Goal: Information Seeking & Learning: Learn about a topic

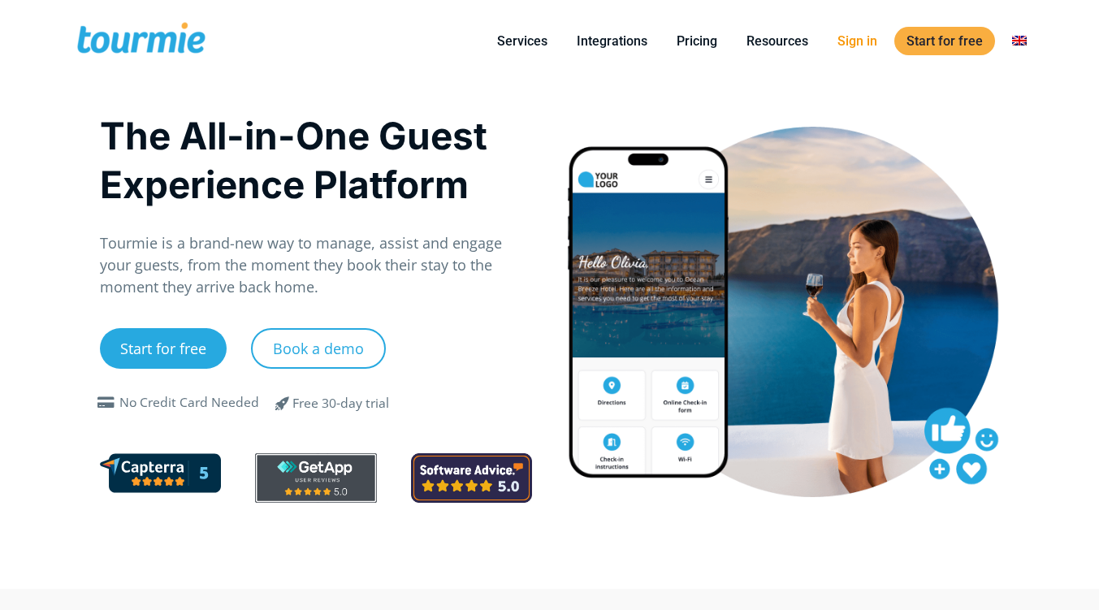
click at [859, 41] on link "Sign in" at bounding box center [857, 41] width 64 height 20
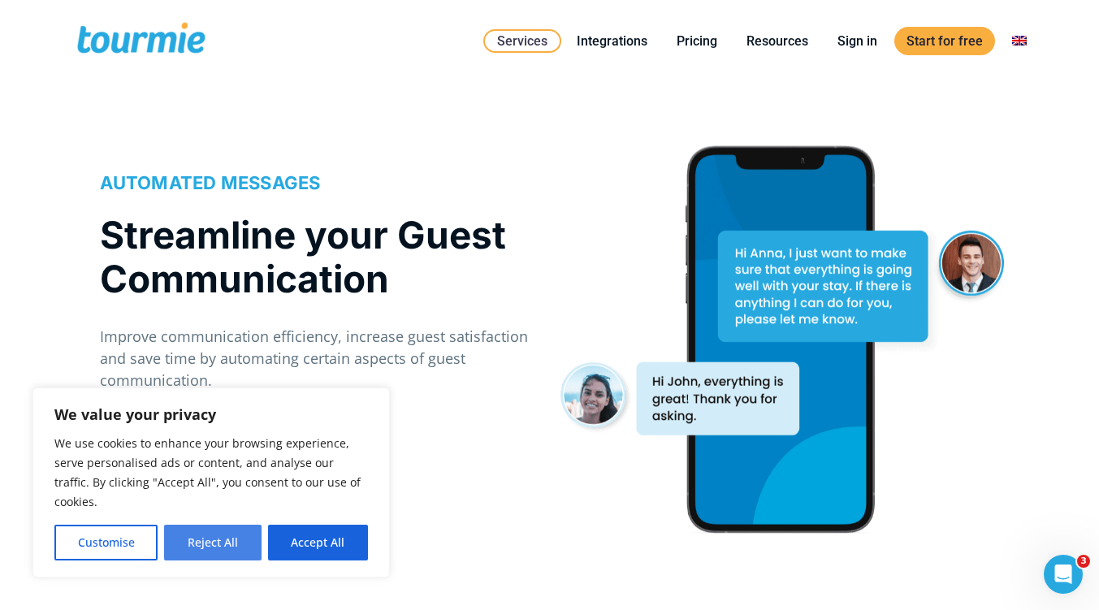
click at [235, 542] on button "Reject All" at bounding box center [212, 543] width 97 height 36
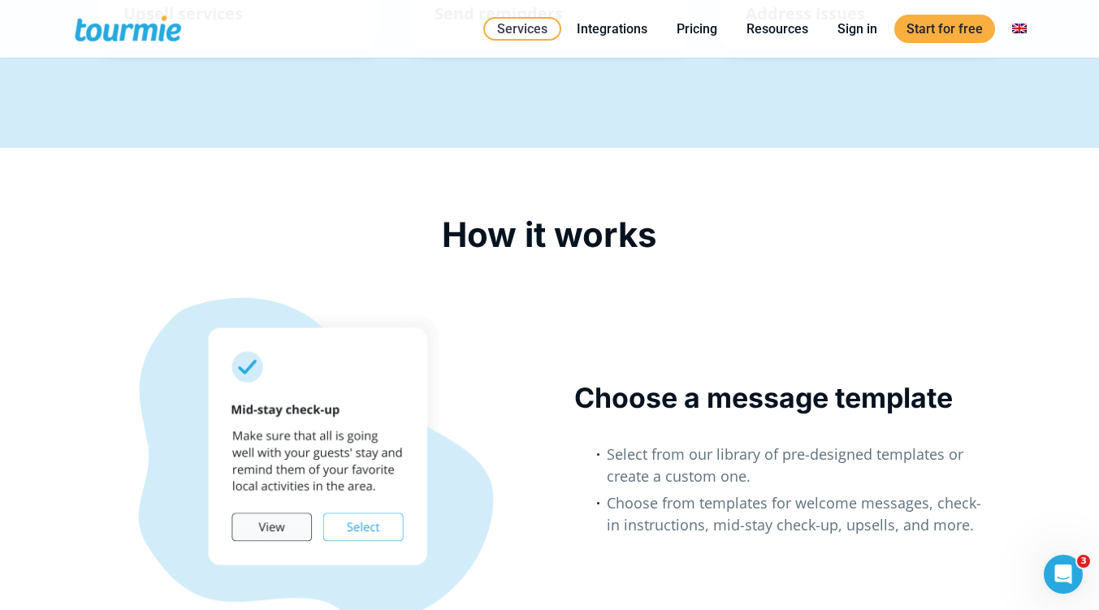
scroll to position [974, 0]
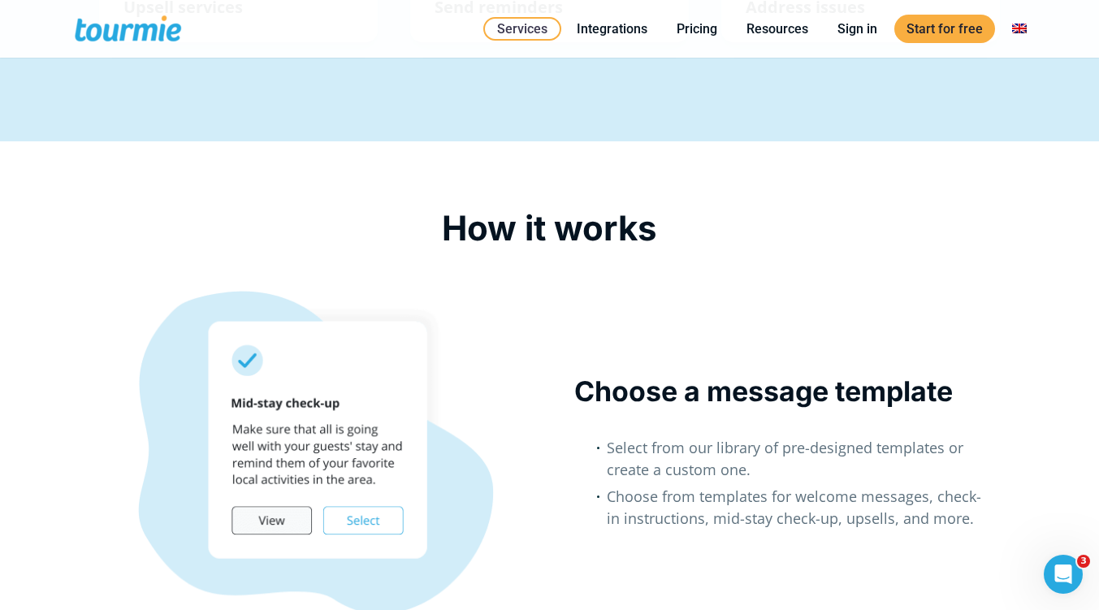
click at [304, 521] on div at bounding box center [316, 453] width 418 height 324
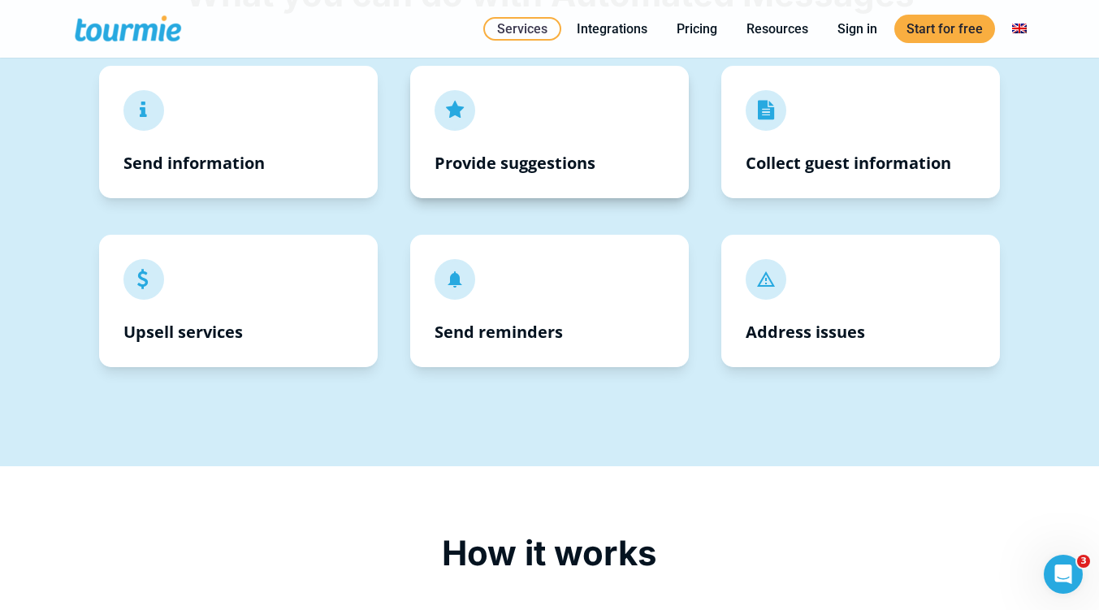
scroll to position [646, 0]
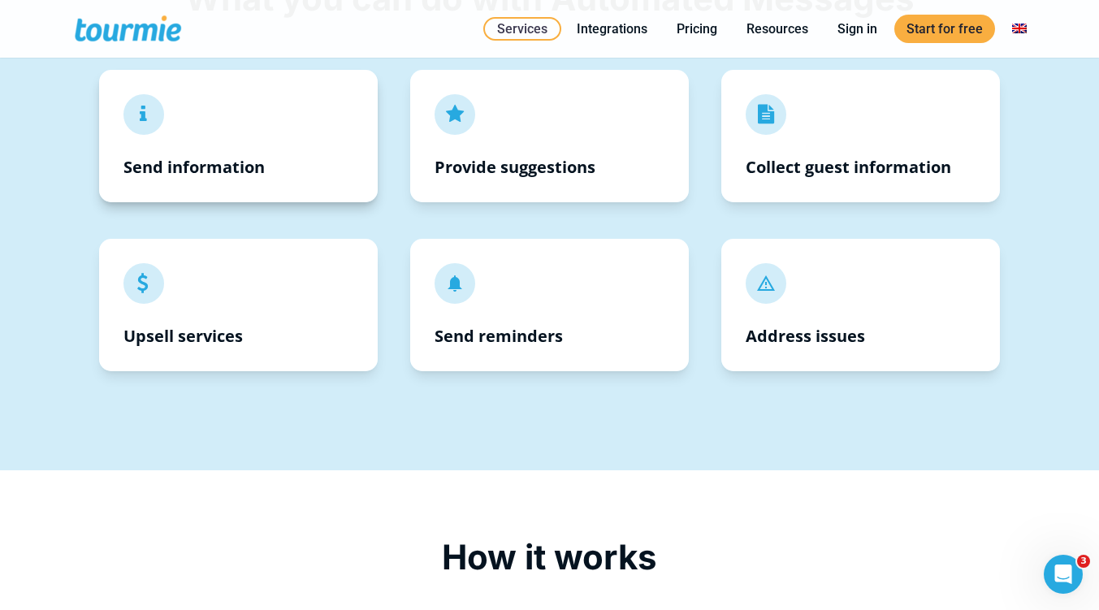
click at [140, 111] on span "" at bounding box center [143, 114] width 75 height 37
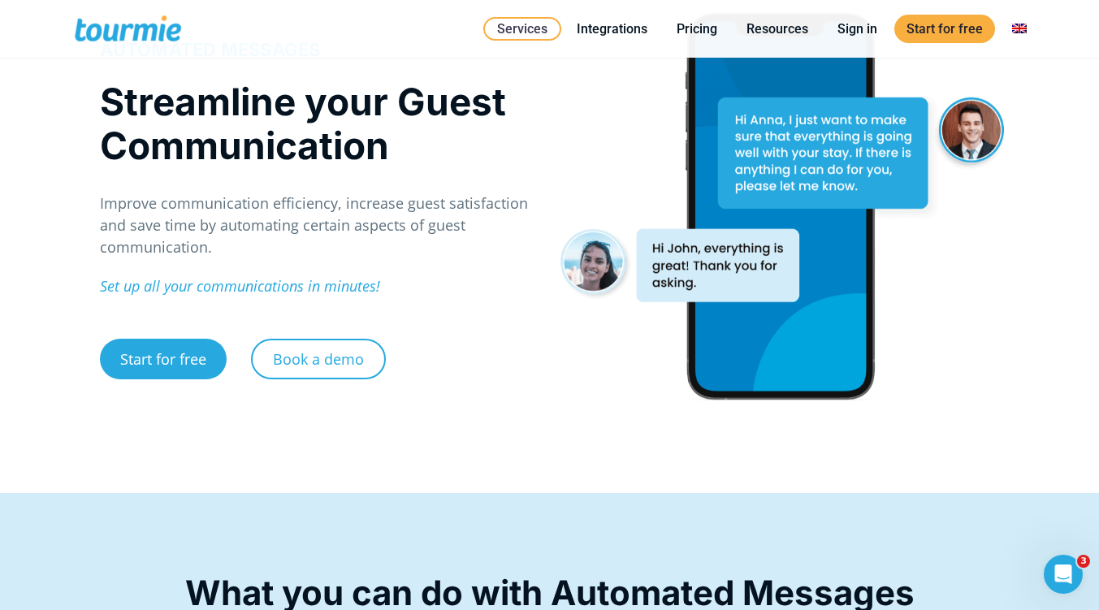
scroll to position [0, 0]
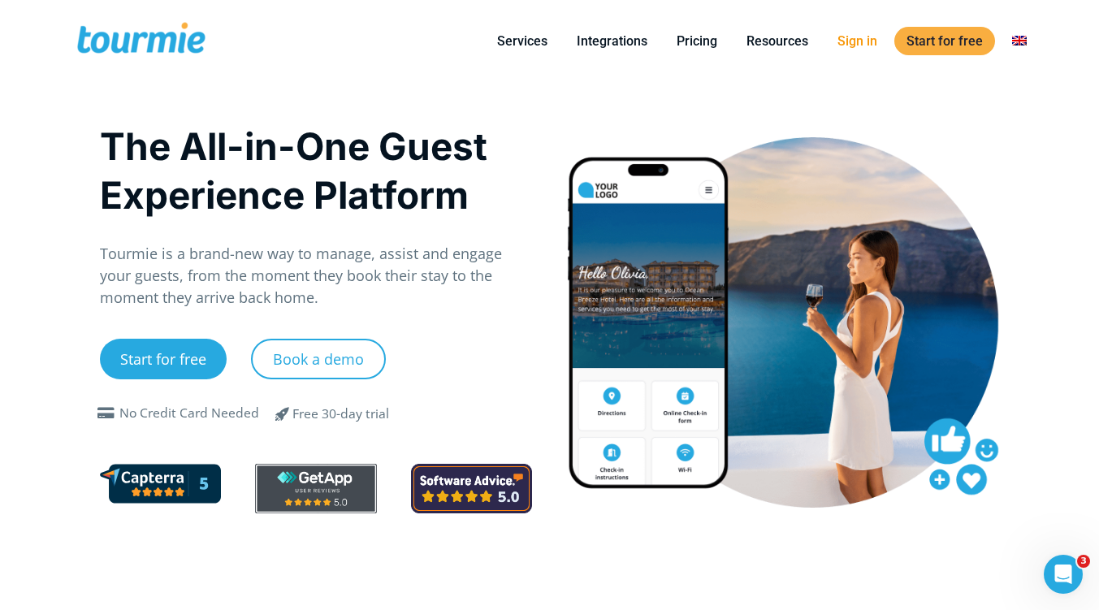
click at [853, 34] on link "Sign in" at bounding box center [857, 41] width 64 height 20
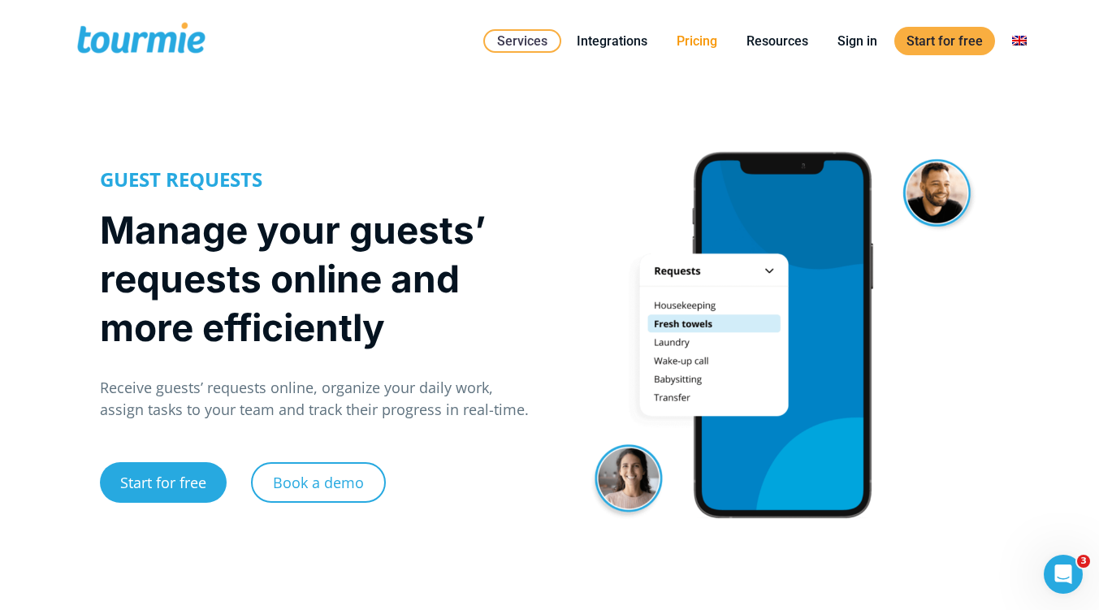
click at [703, 34] on link "Pricing" at bounding box center [696, 41] width 65 height 20
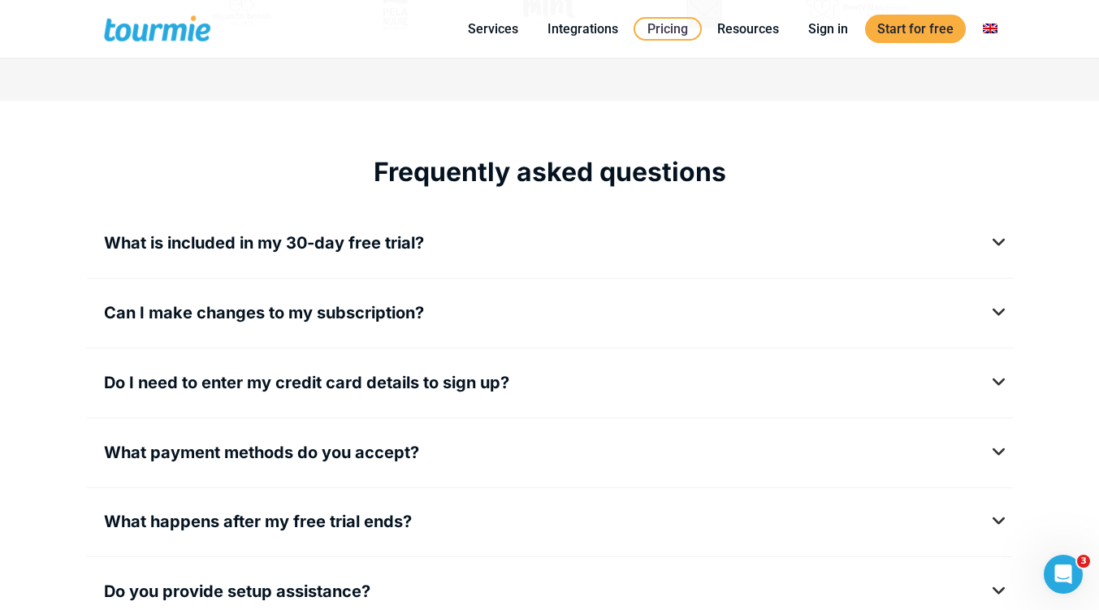
scroll to position [1956, 0]
click at [996, 302] on h5 "Can I make changes to my subscription?" at bounding box center [550, 312] width 892 height 20
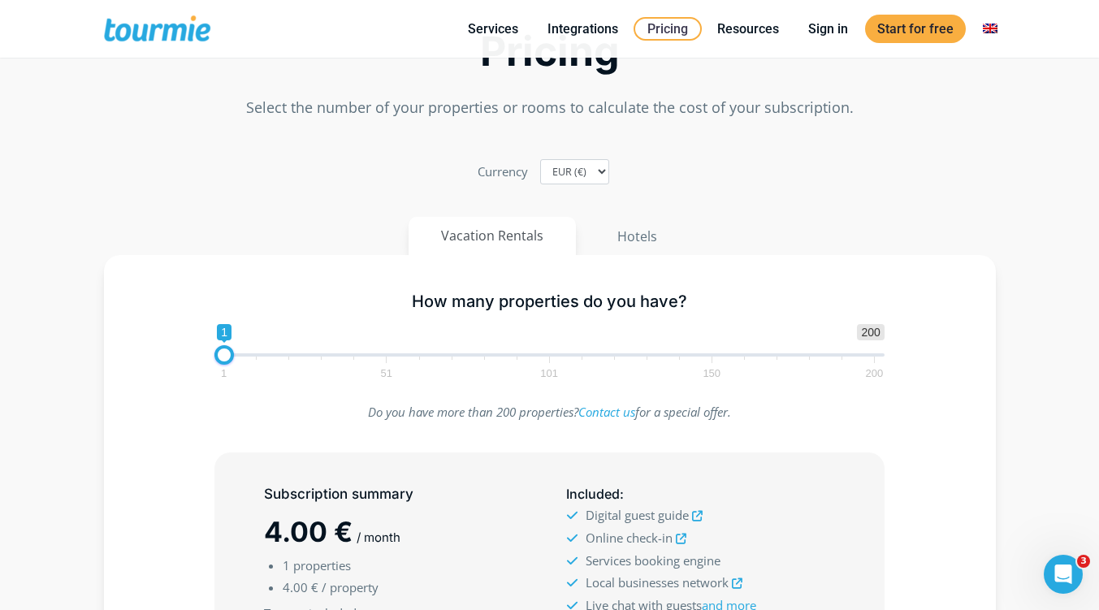
scroll to position [0, 0]
